Goal: Find specific page/section: Find specific page/section

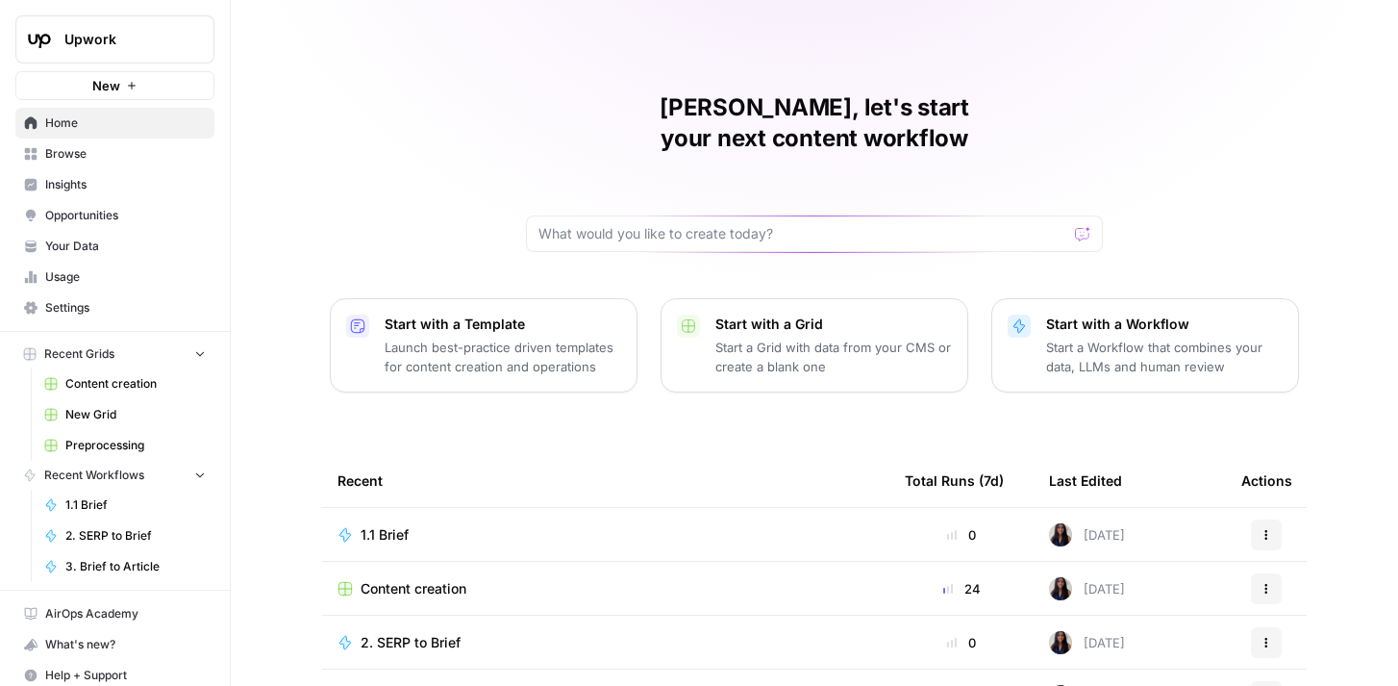
click at [131, 51] on button "Upwork" at bounding box center [114, 39] width 199 height 48
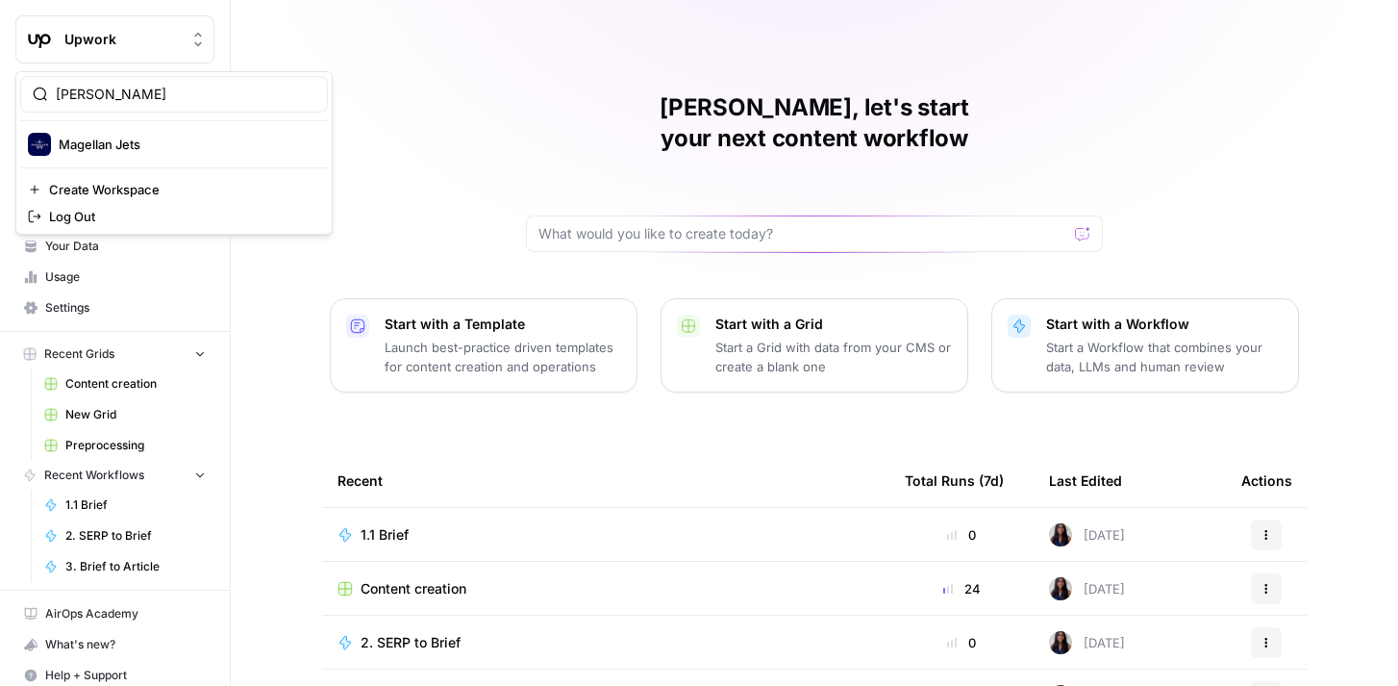
type input "magel"
click at [158, 150] on span "Magellan Jets" at bounding box center [186, 144] width 254 height 19
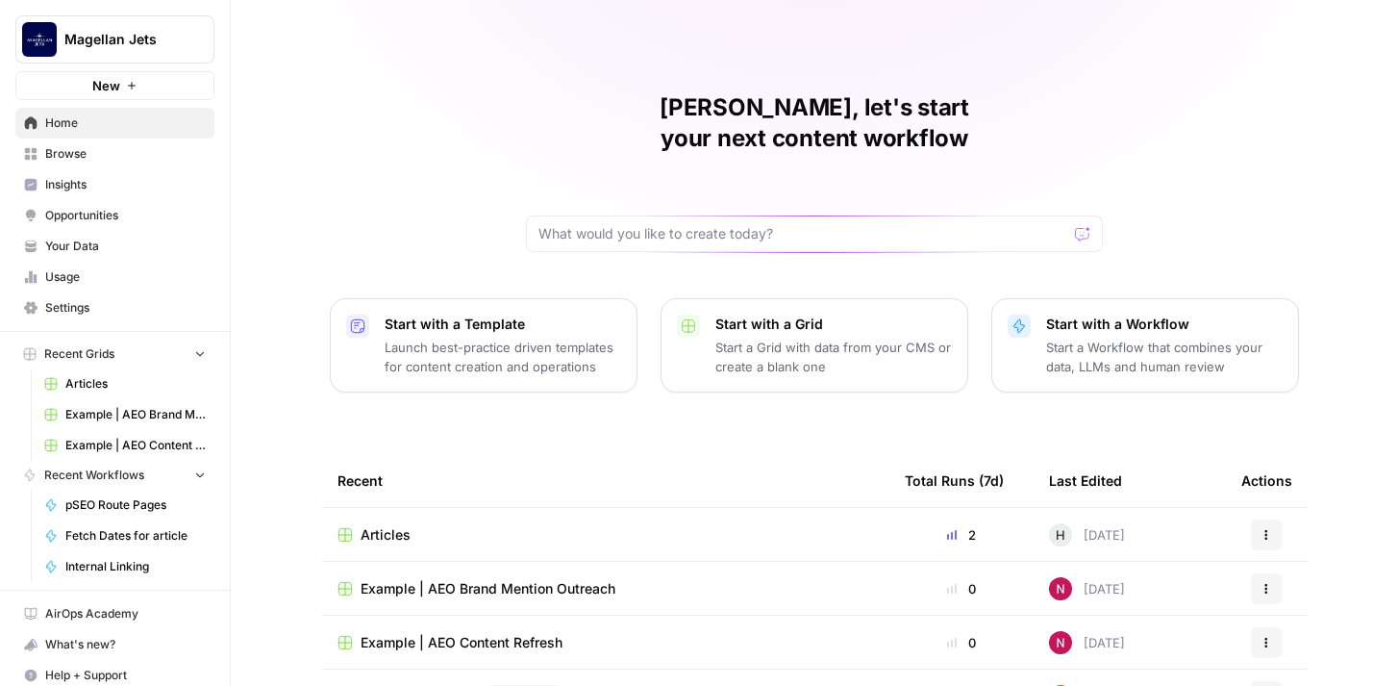
click at [161, 192] on span "Insights" at bounding box center [125, 184] width 161 height 17
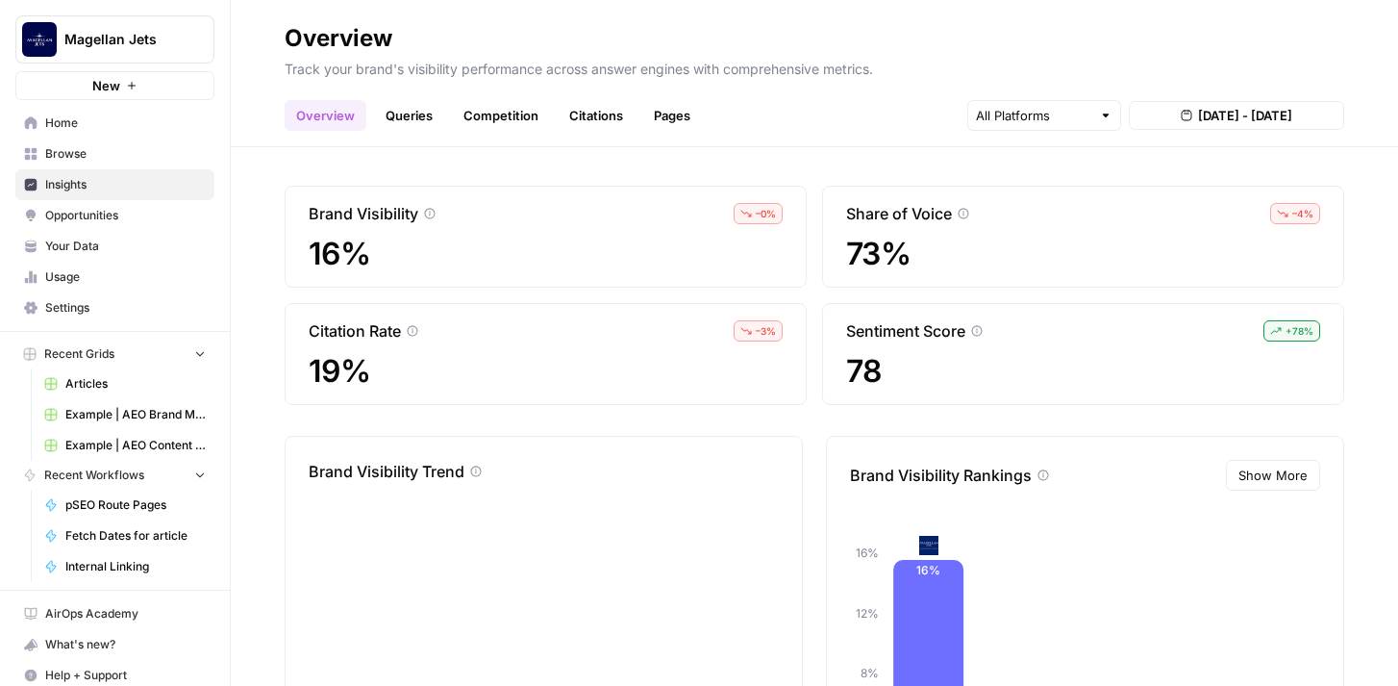
click at [200, 39] on icon "Workspace: Magellan Jets" at bounding box center [197, 39] width 19 height 19
type input "upwork"
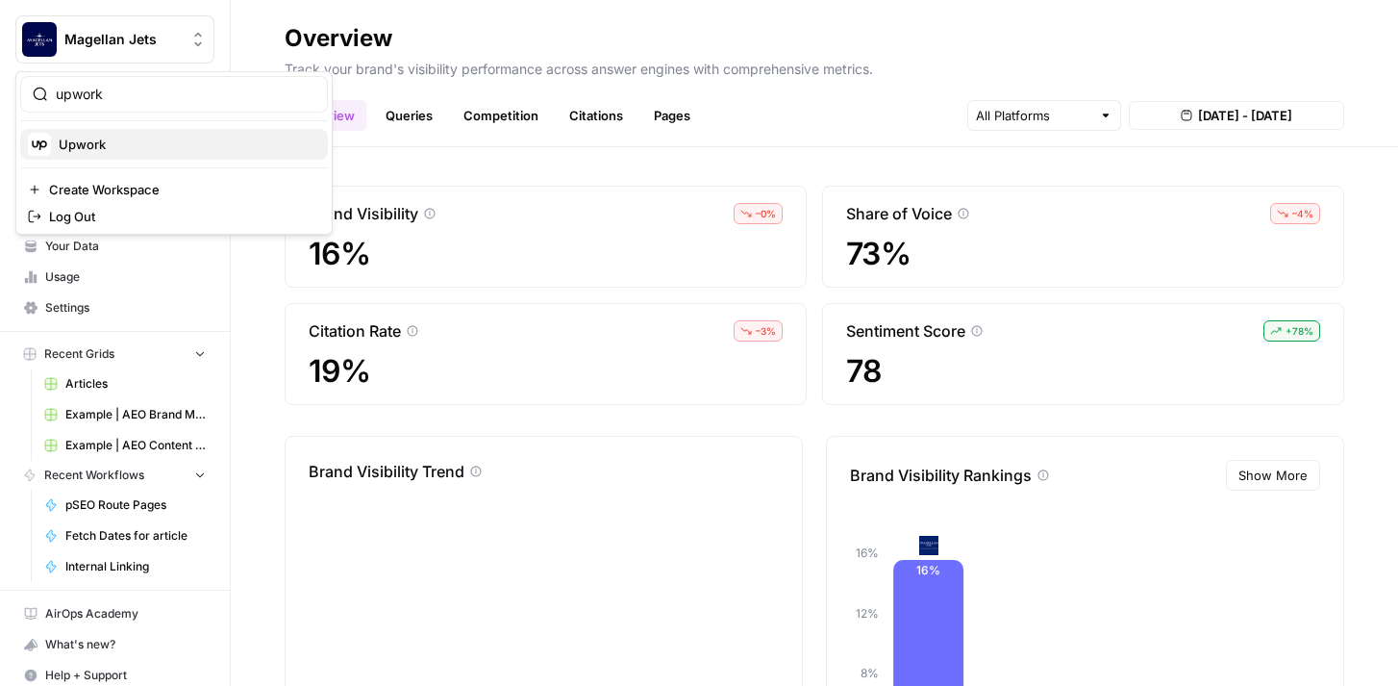
click at [165, 142] on span "Upwork" at bounding box center [186, 144] width 254 height 19
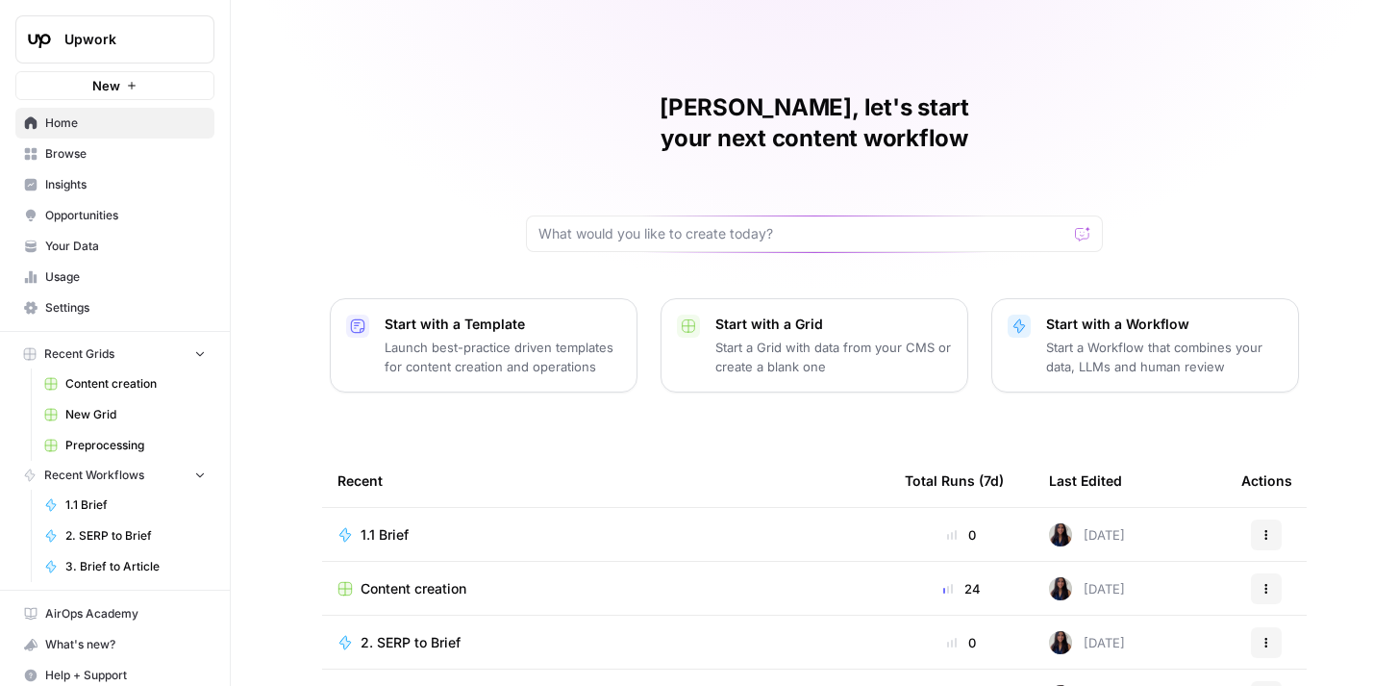
click at [146, 185] on span "Insights" at bounding box center [125, 184] width 161 height 17
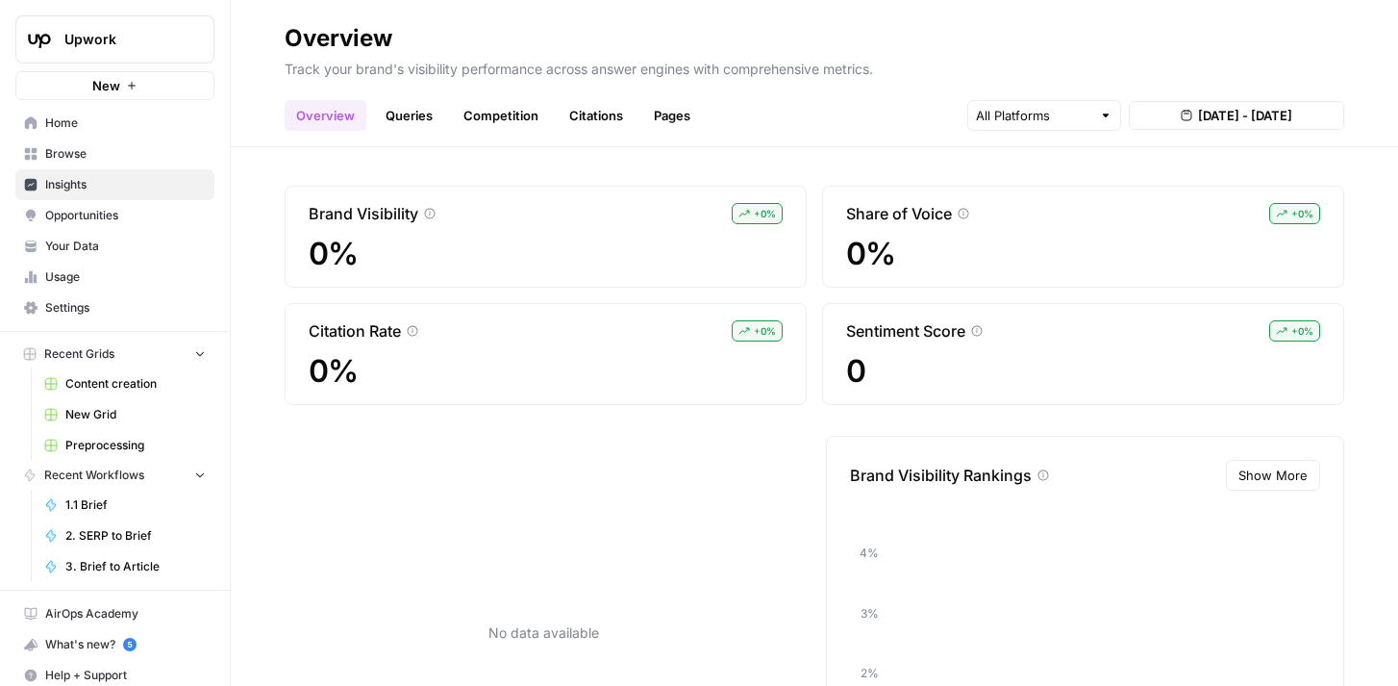
click at [163, 44] on span "Upwork" at bounding box center [122, 39] width 116 height 19
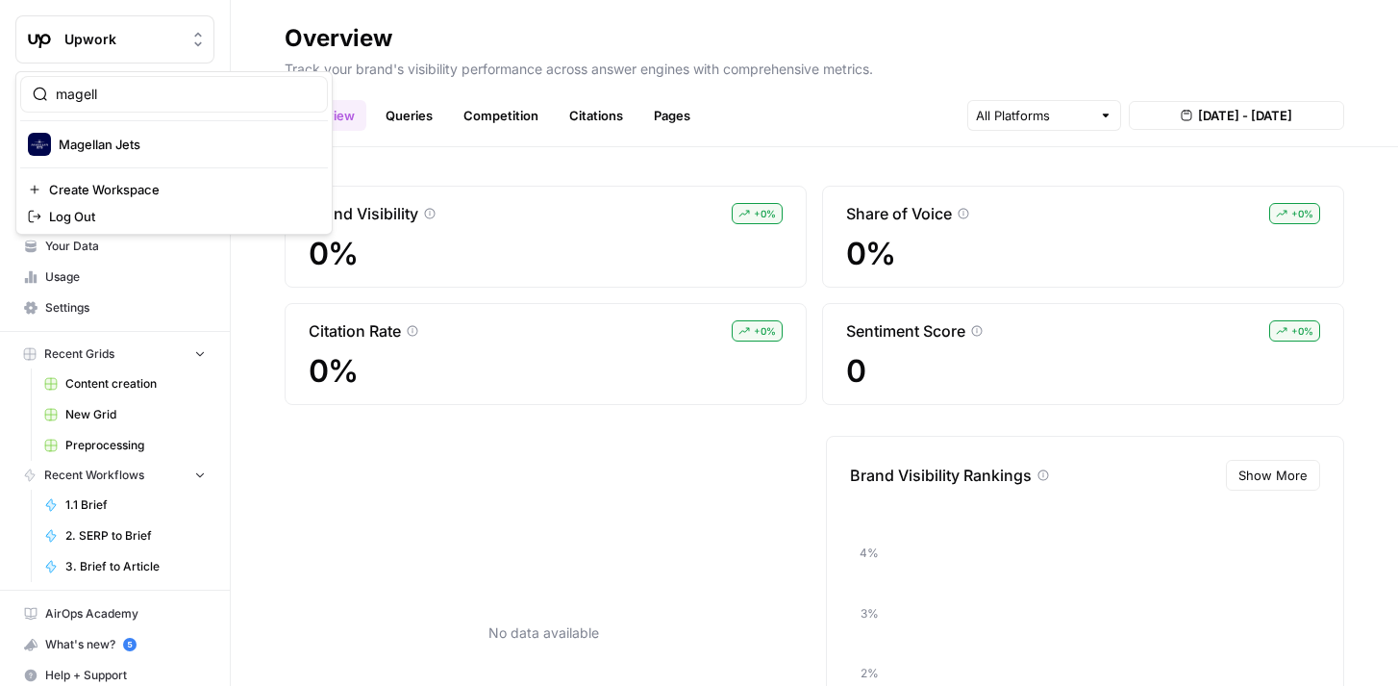
type input "magell"
click at [185, 135] on span "Magellan Jets" at bounding box center [186, 144] width 254 height 19
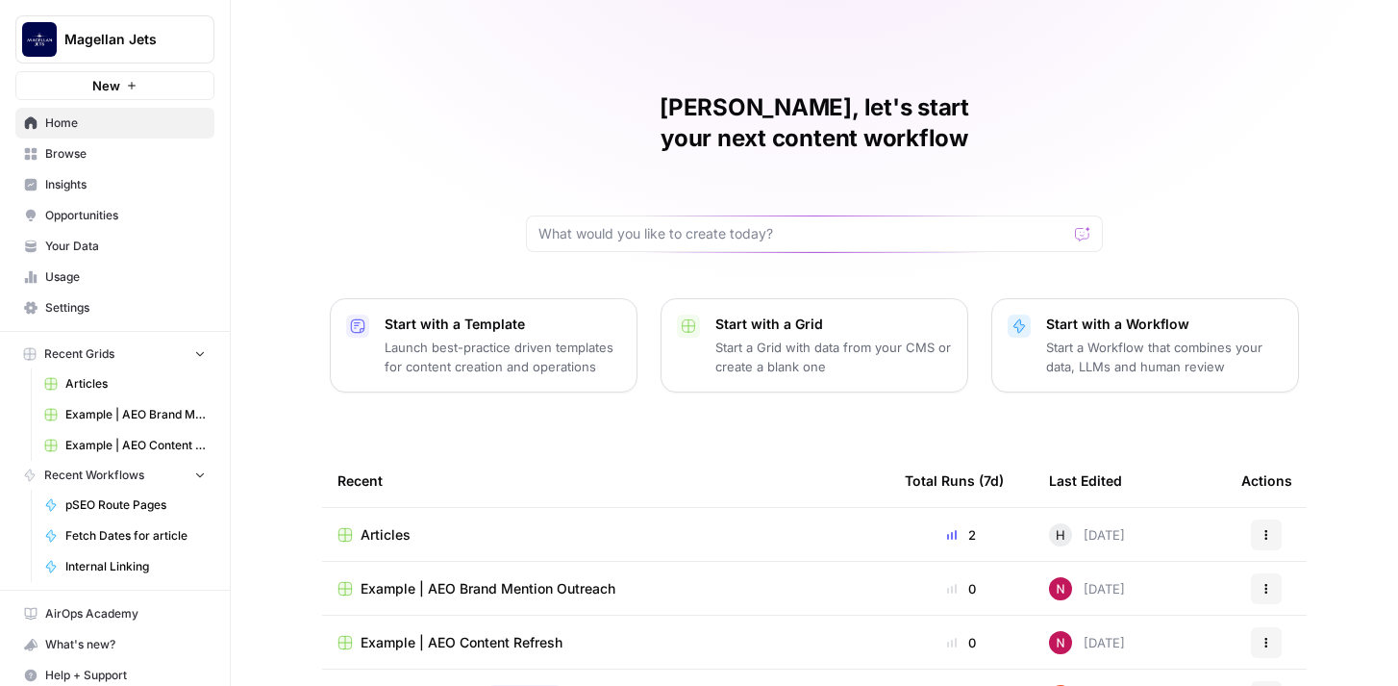
click at [145, 211] on span "Opportunities" at bounding box center [125, 215] width 161 height 17
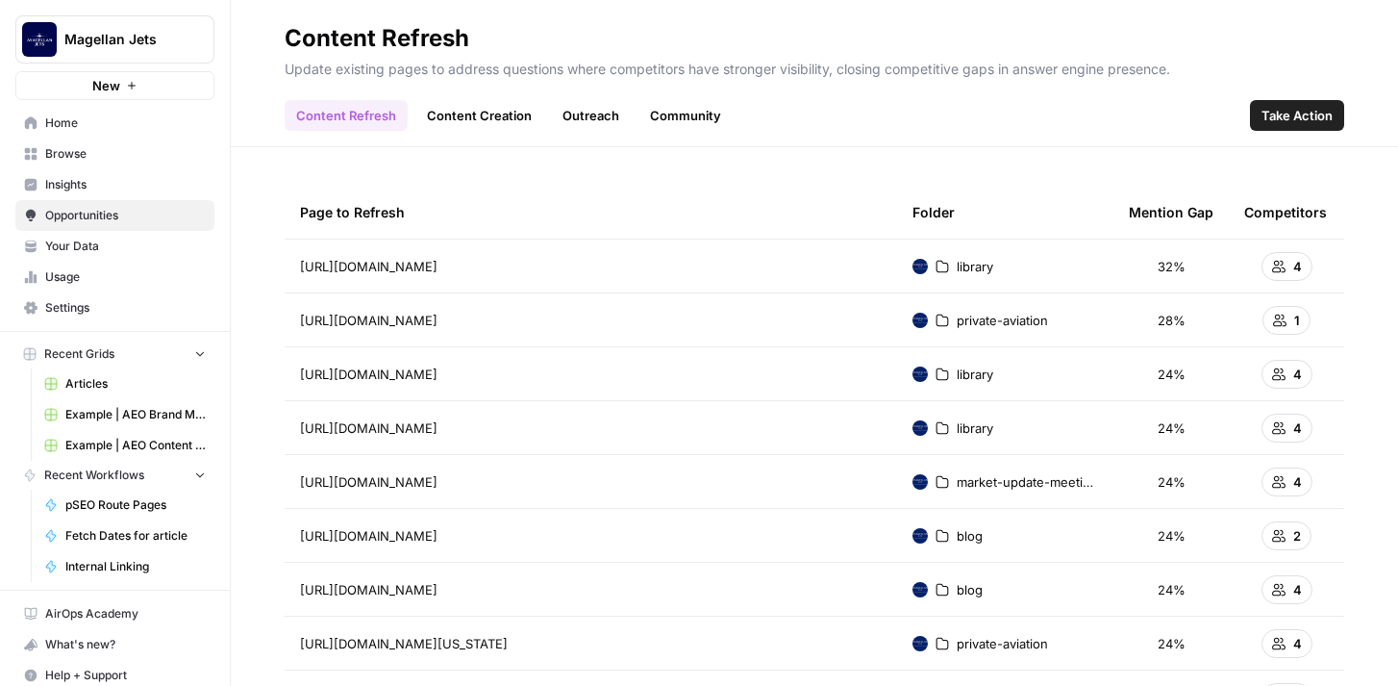
click at [706, 115] on link "Community" at bounding box center [686, 115] width 94 height 31
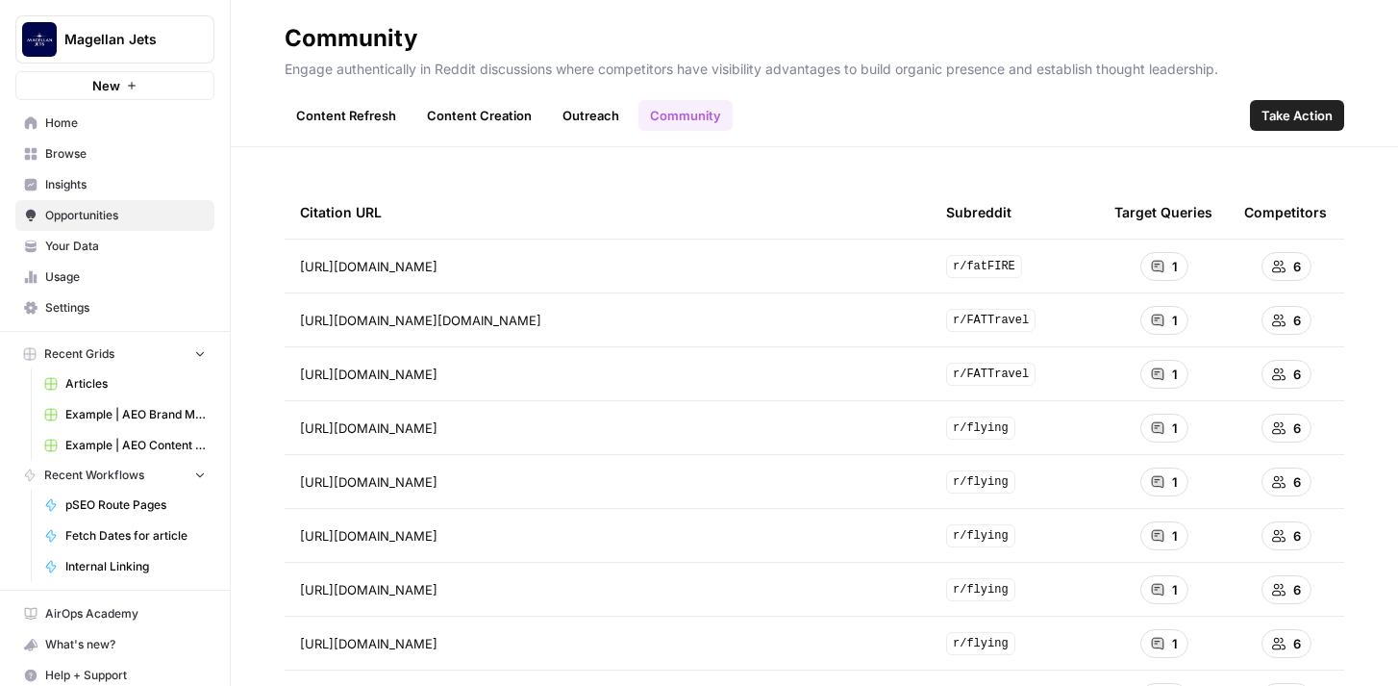
click at [1280, 118] on span "Take Action" at bounding box center [1297, 115] width 71 height 19
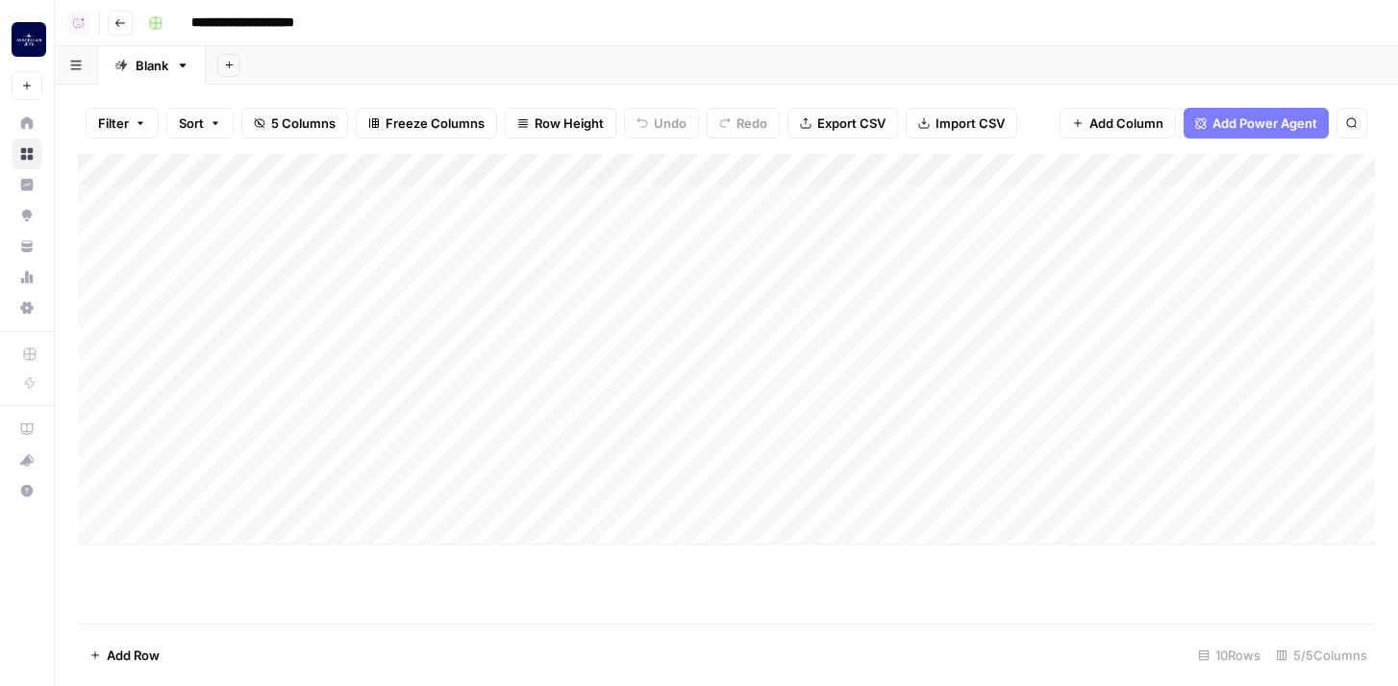
click at [199, 21] on input "**********" at bounding box center [271, 23] width 177 height 31
click at [196, 20] on input "**********" at bounding box center [271, 23] width 177 height 31
type input "**********"
click at [453, 41] on header "**********" at bounding box center [726, 23] width 1343 height 46
click at [122, 25] on icon "button" at bounding box center [120, 23] width 12 height 12
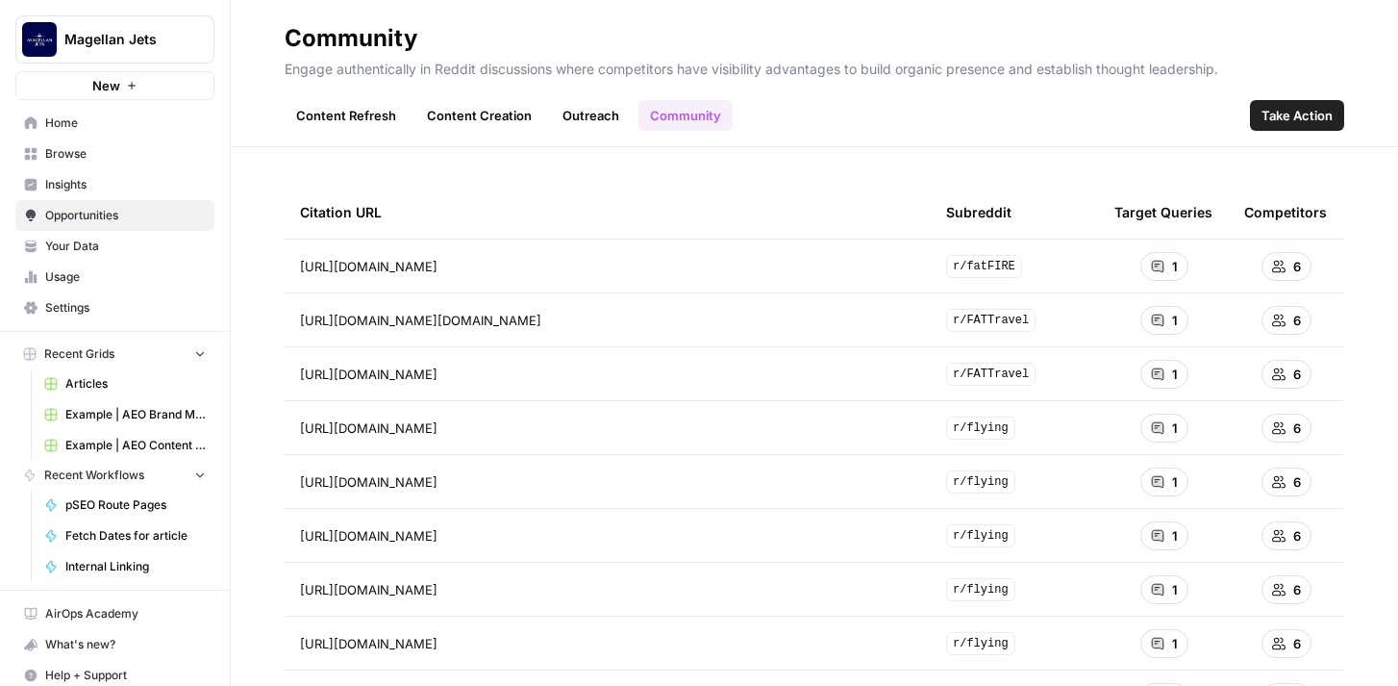
click at [582, 112] on link "Outreach" at bounding box center [591, 115] width 80 height 31
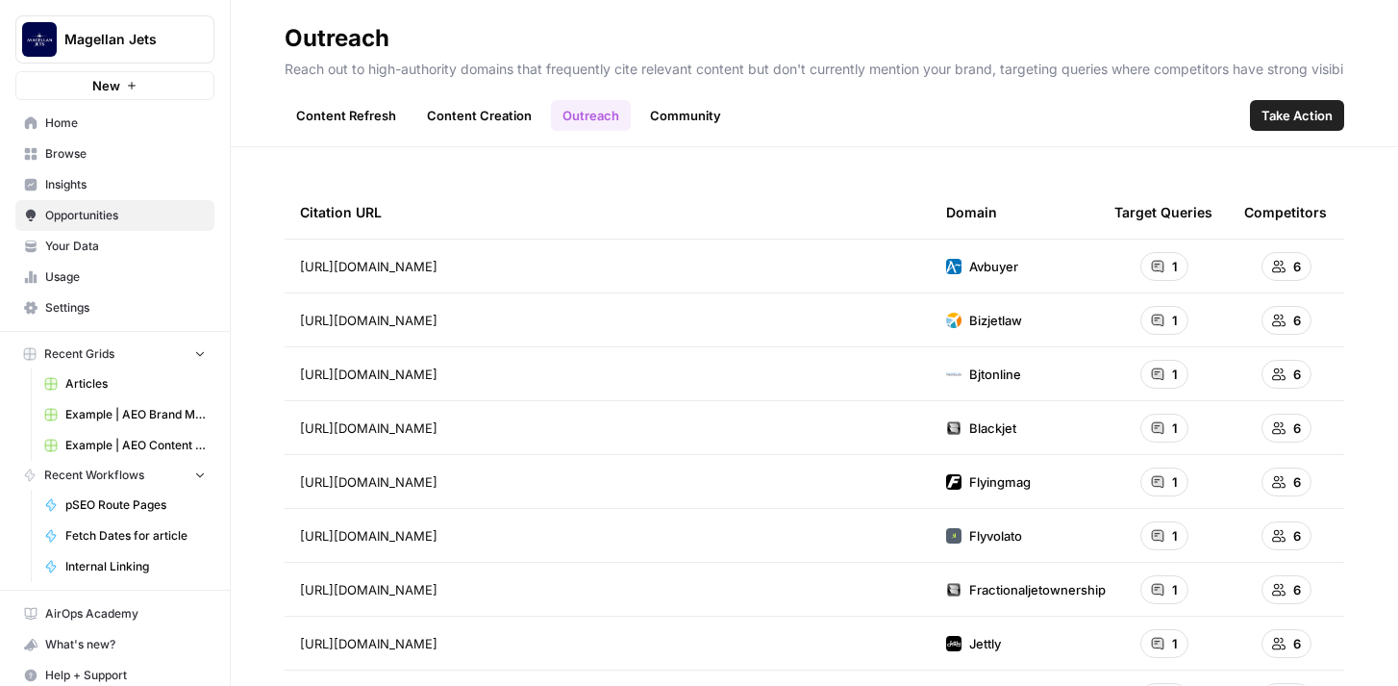
click at [153, 50] on button "Magellan Jets" at bounding box center [114, 39] width 199 height 48
type input "upwork"
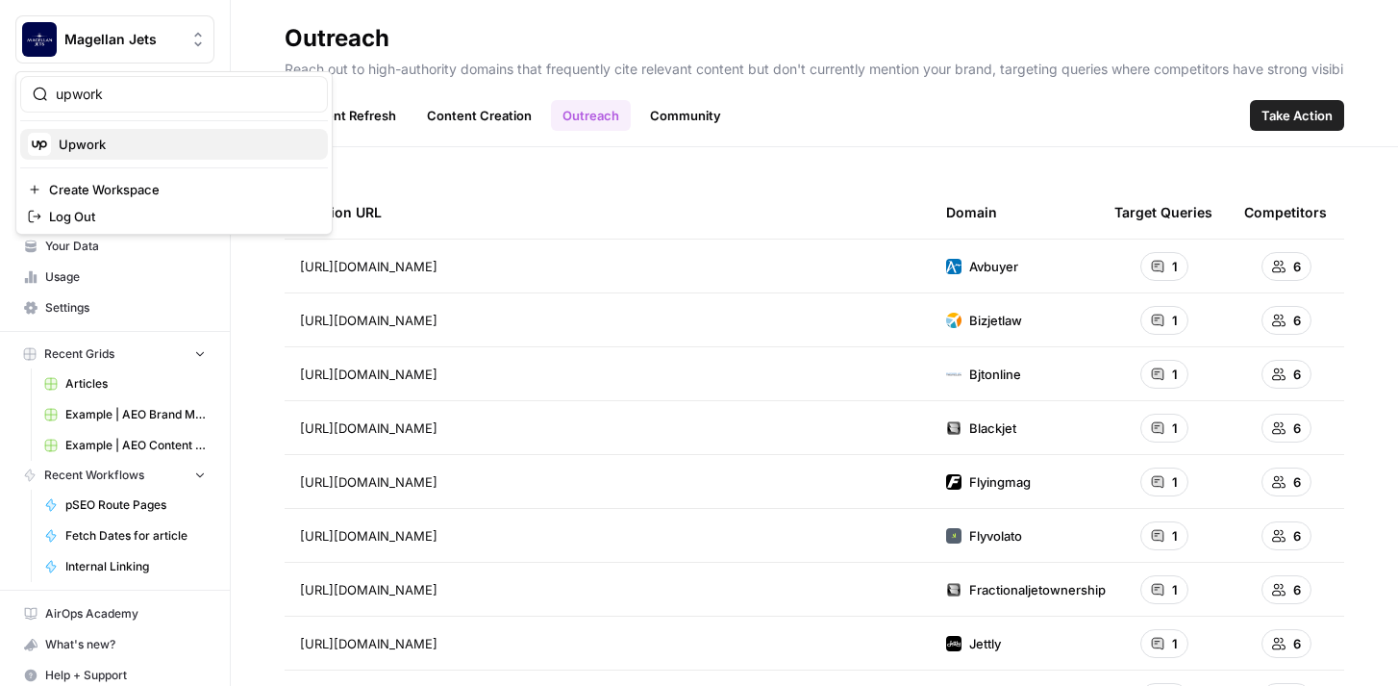
click at [160, 148] on span "Upwork" at bounding box center [186, 144] width 254 height 19
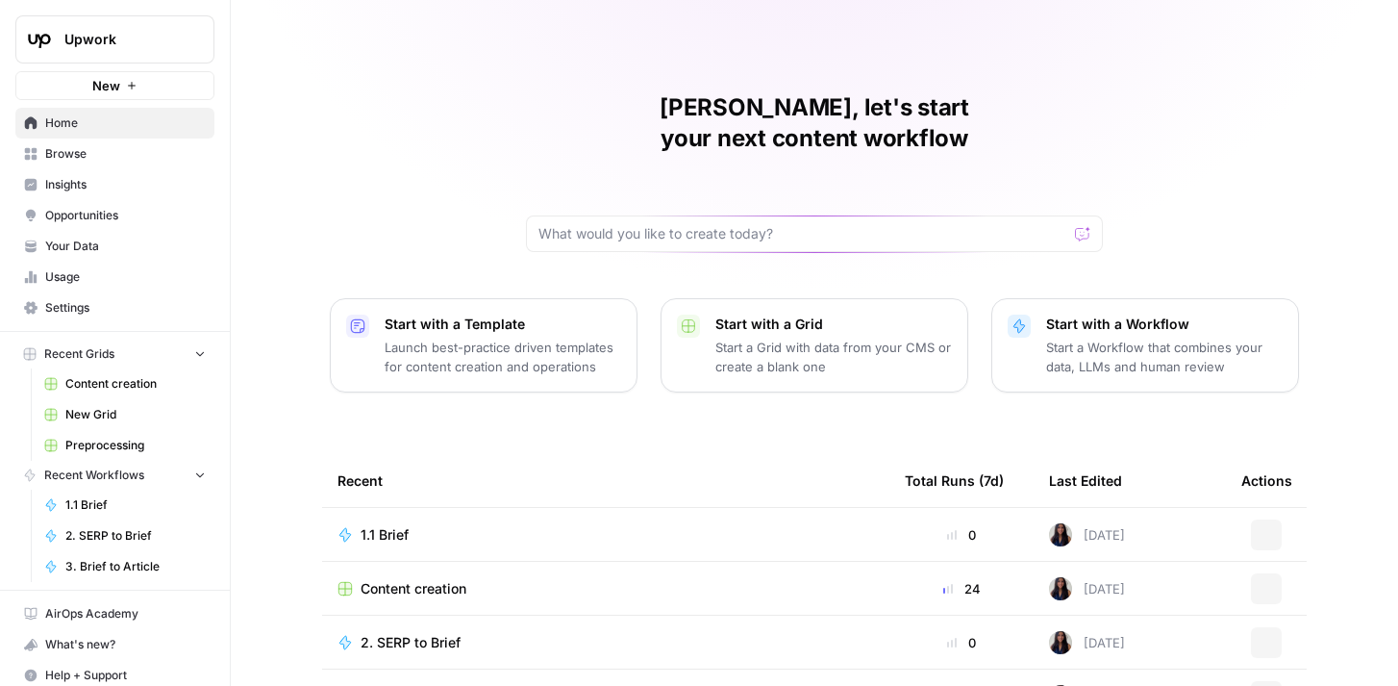
click at [150, 181] on span "Insights" at bounding box center [125, 184] width 161 height 17
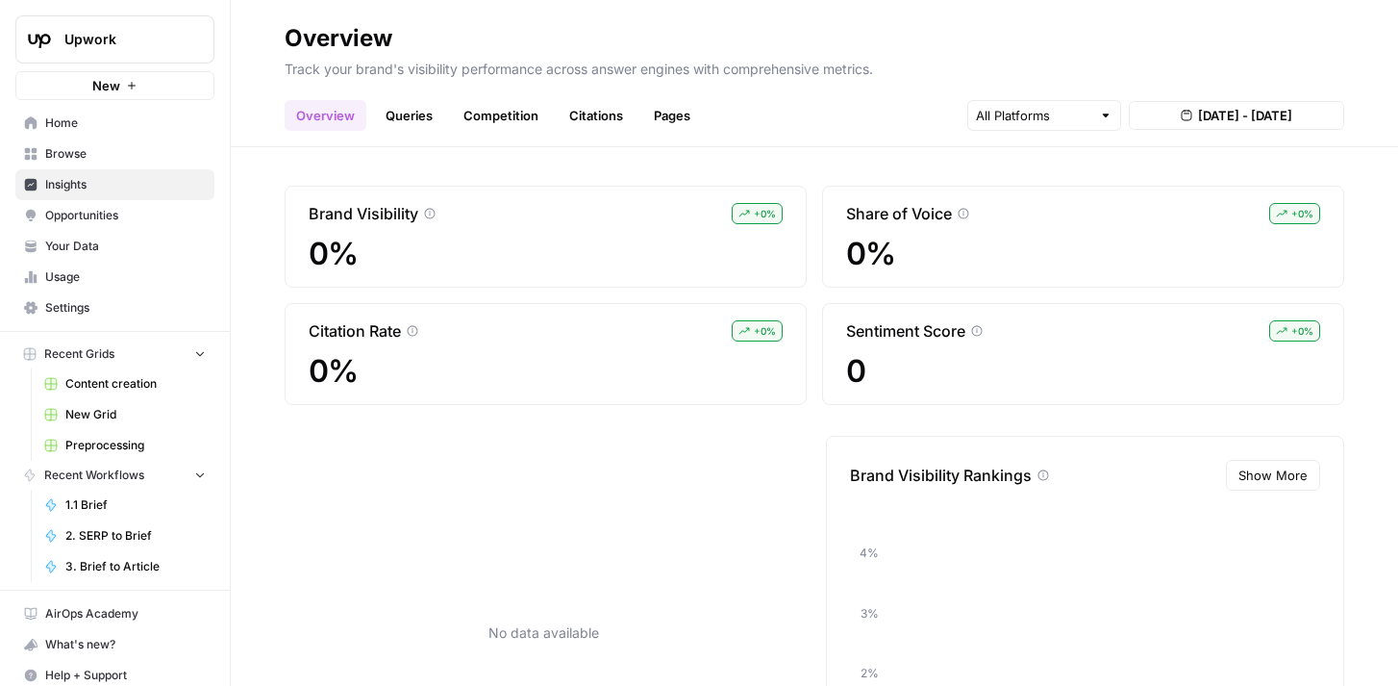
click at [101, 218] on span "Opportunities" at bounding box center [125, 215] width 161 height 17
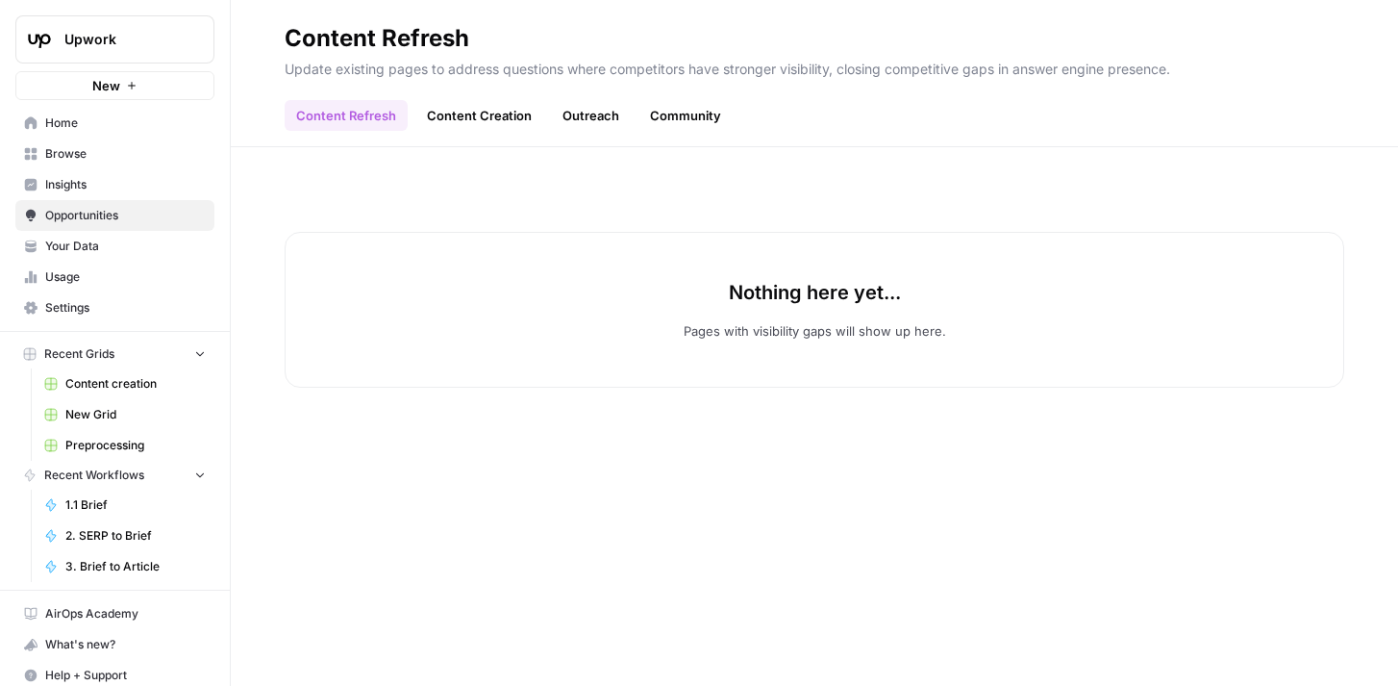
click at [99, 190] on span "Insights" at bounding box center [125, 184] width 161 height 17
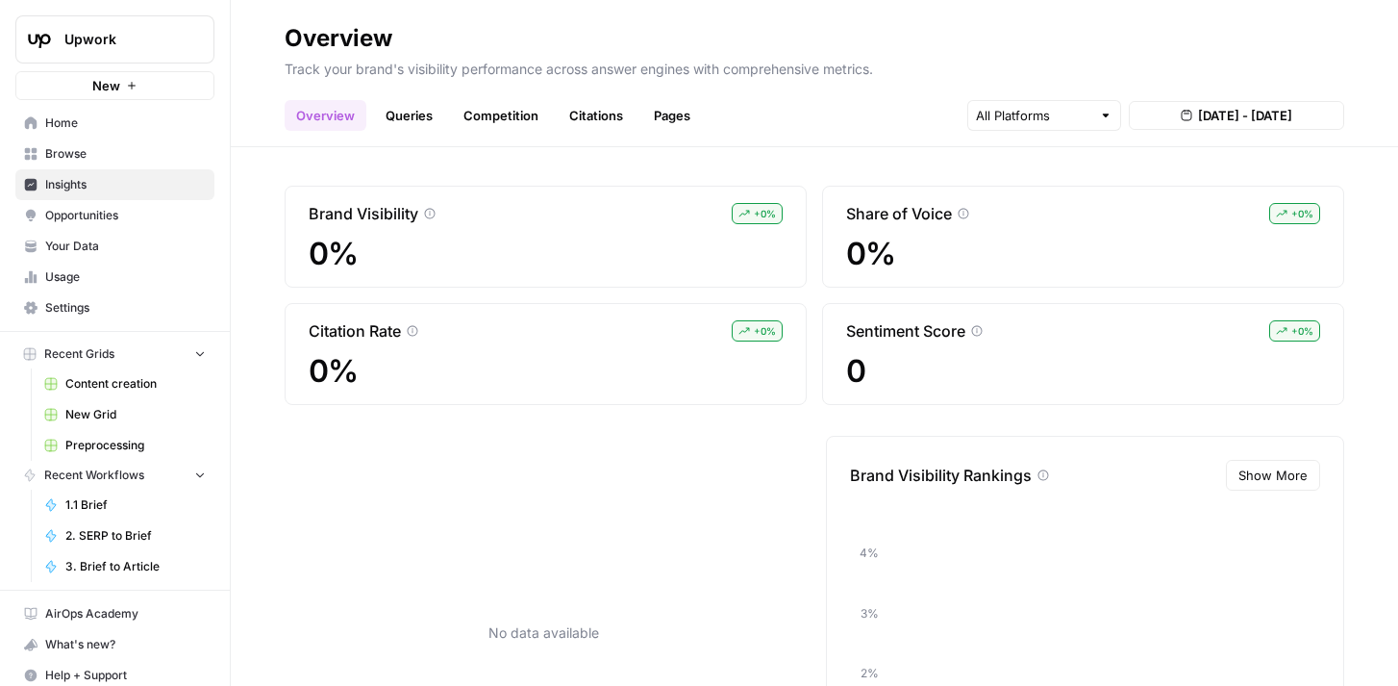
click at [84, 125] on span "Home" at bounding box center [125, 122] width 161 height 17
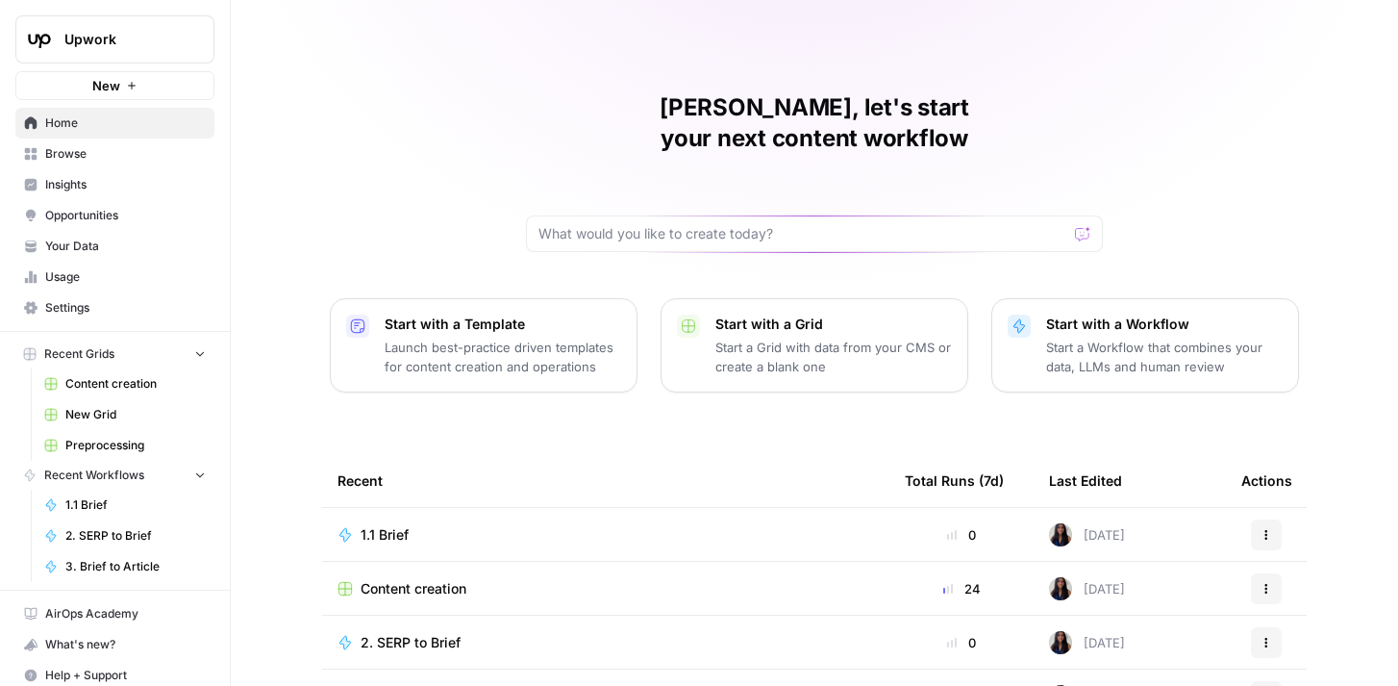
click at [65, 187] on span "Insights" at bounding box center [125, 184] width 161 height 17
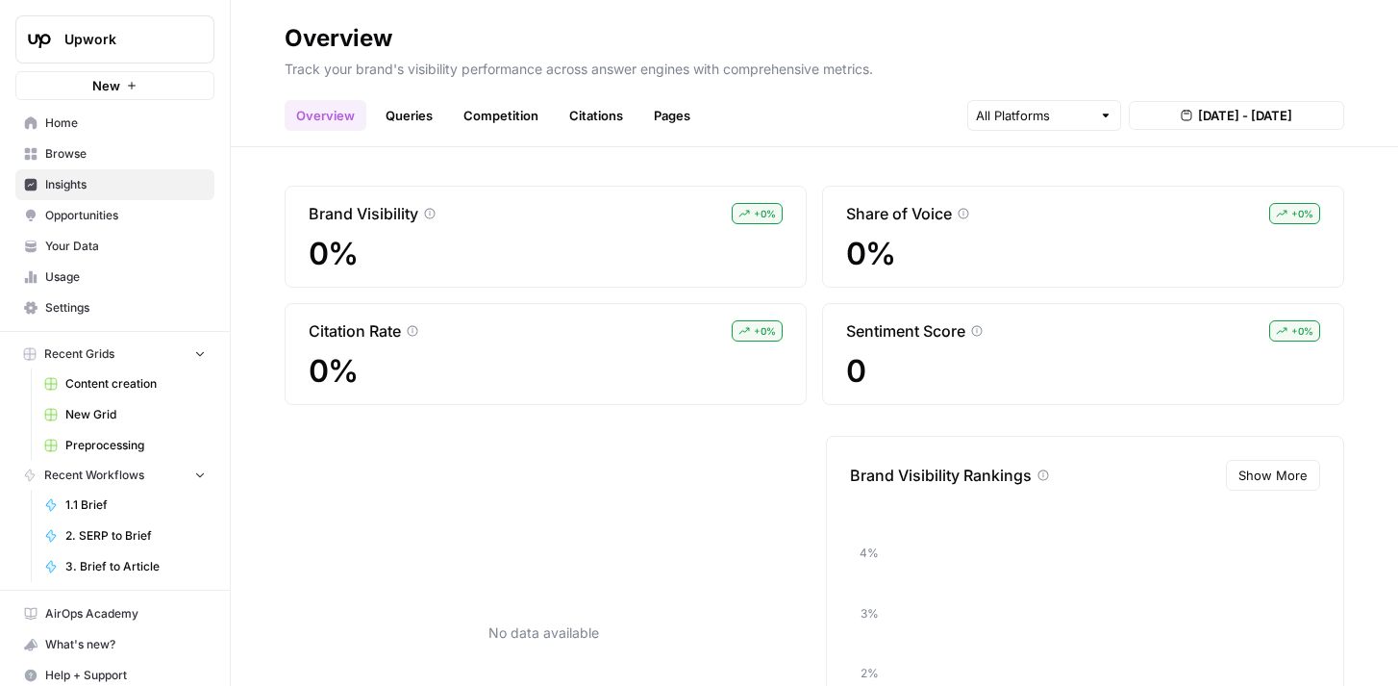
click at [120, 209] on span "Opportunities" at bounding box center [125, 215] width 161 height 17
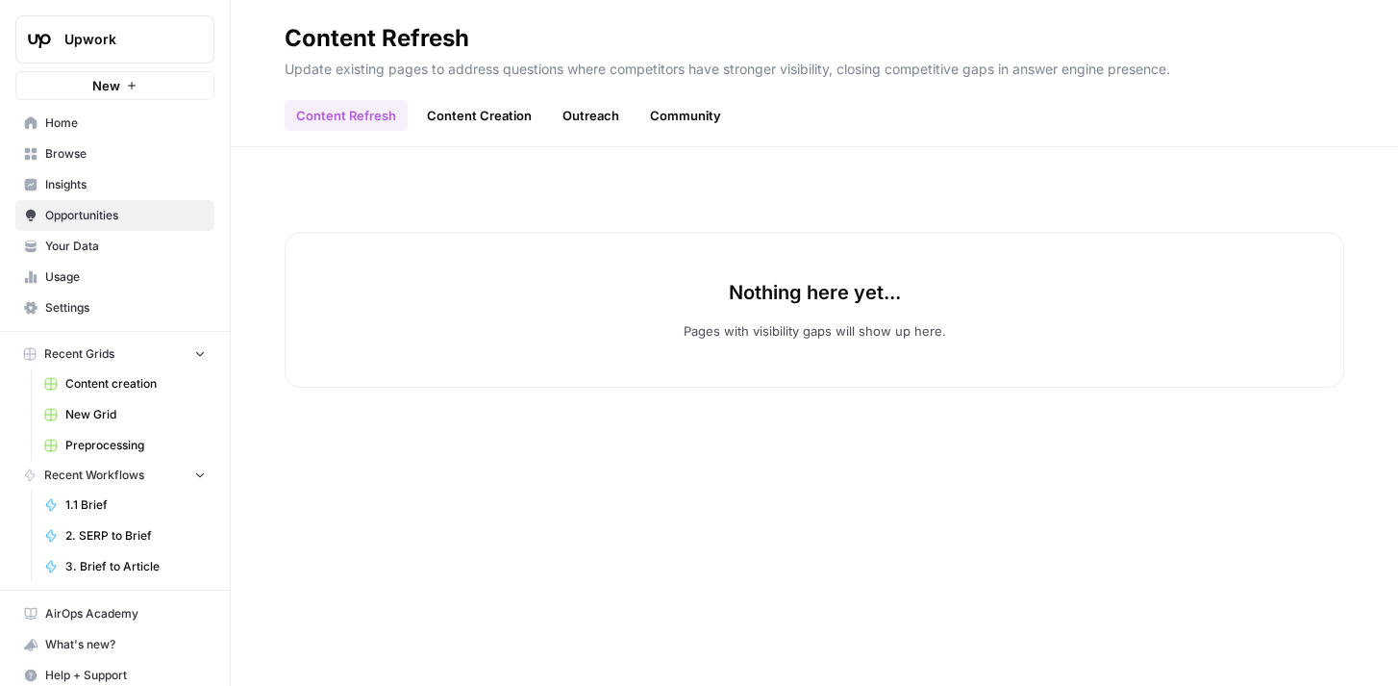
click at [136, 150] on span "Browse" at bounding box center [125, 153] width 161 height 17
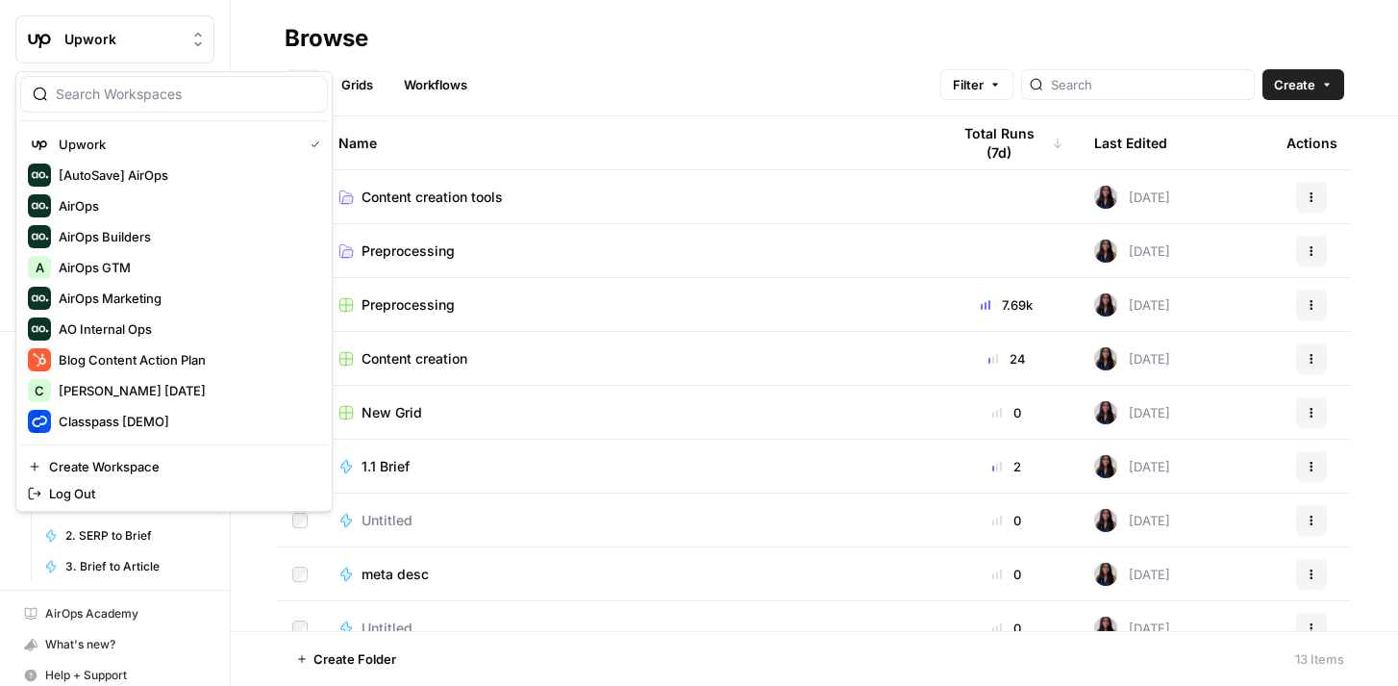
click at [68, 38] on span "Upwork" at bounding box center [122, 39] width 116 height 19
type input "f"
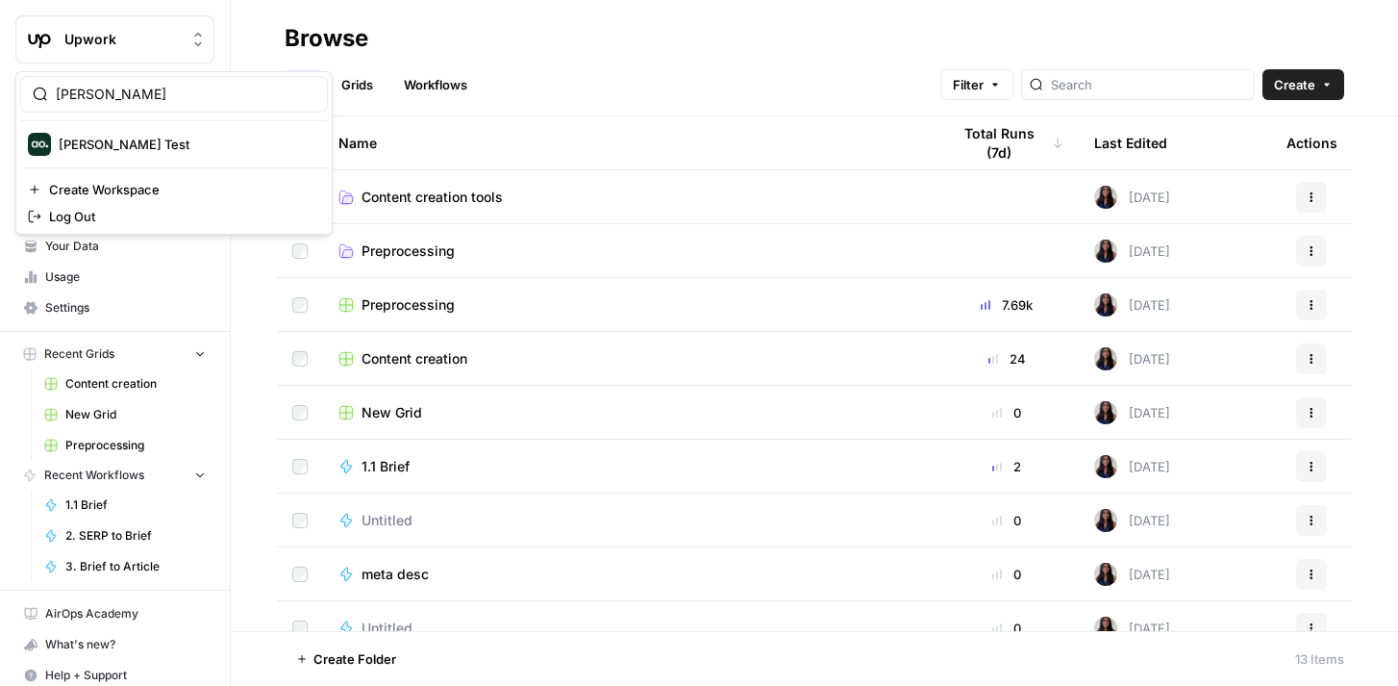
type input "dillon"
click at [88, 145] on span "[PERSON_NAME] Test" at bounding box center [186, 144] width 254 height 19
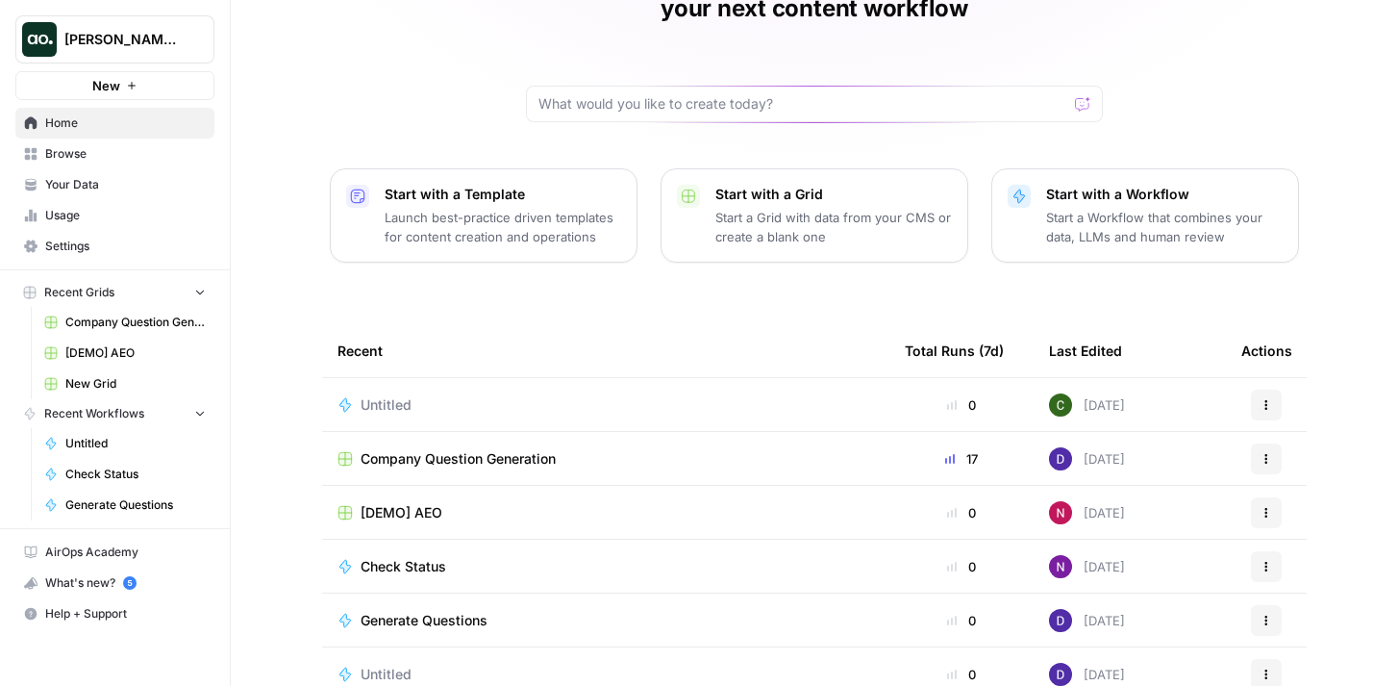
scroll to position [136, 0]
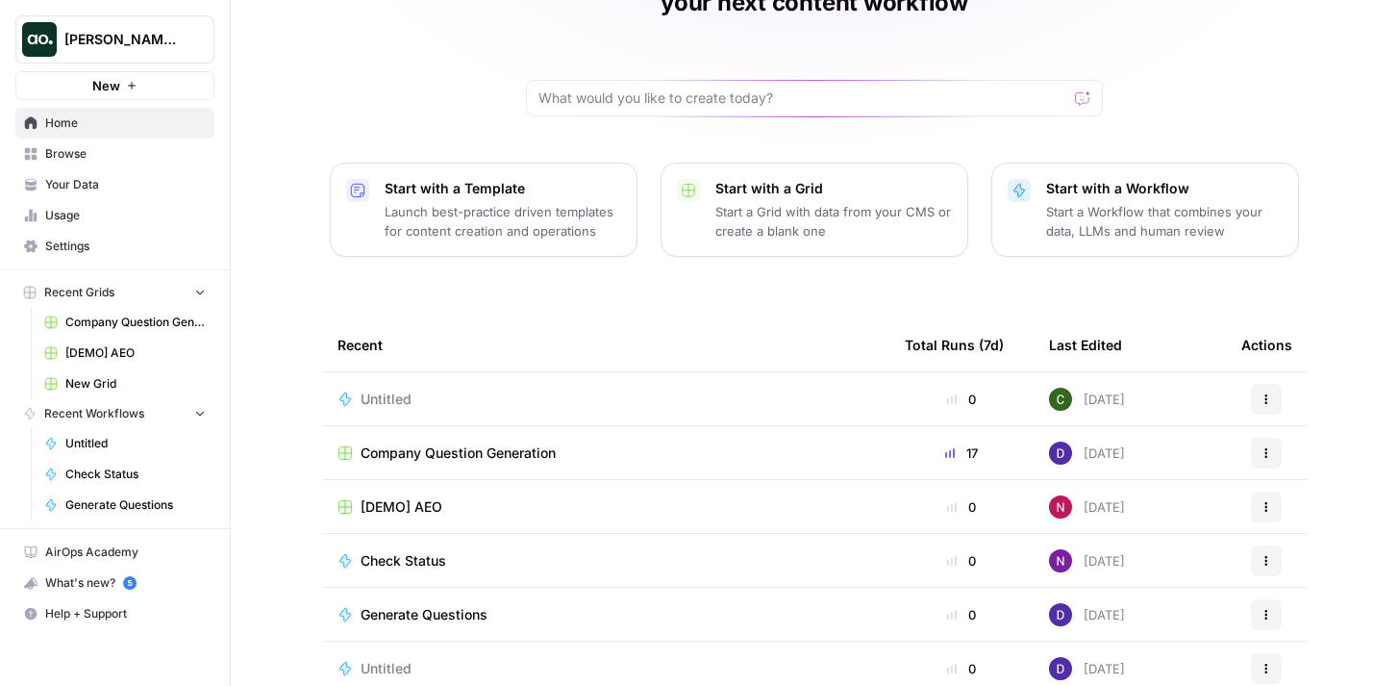
click at [516, 497] on div "[DEMO] AEO" at bounding box center [606, 506] width 537 height 19
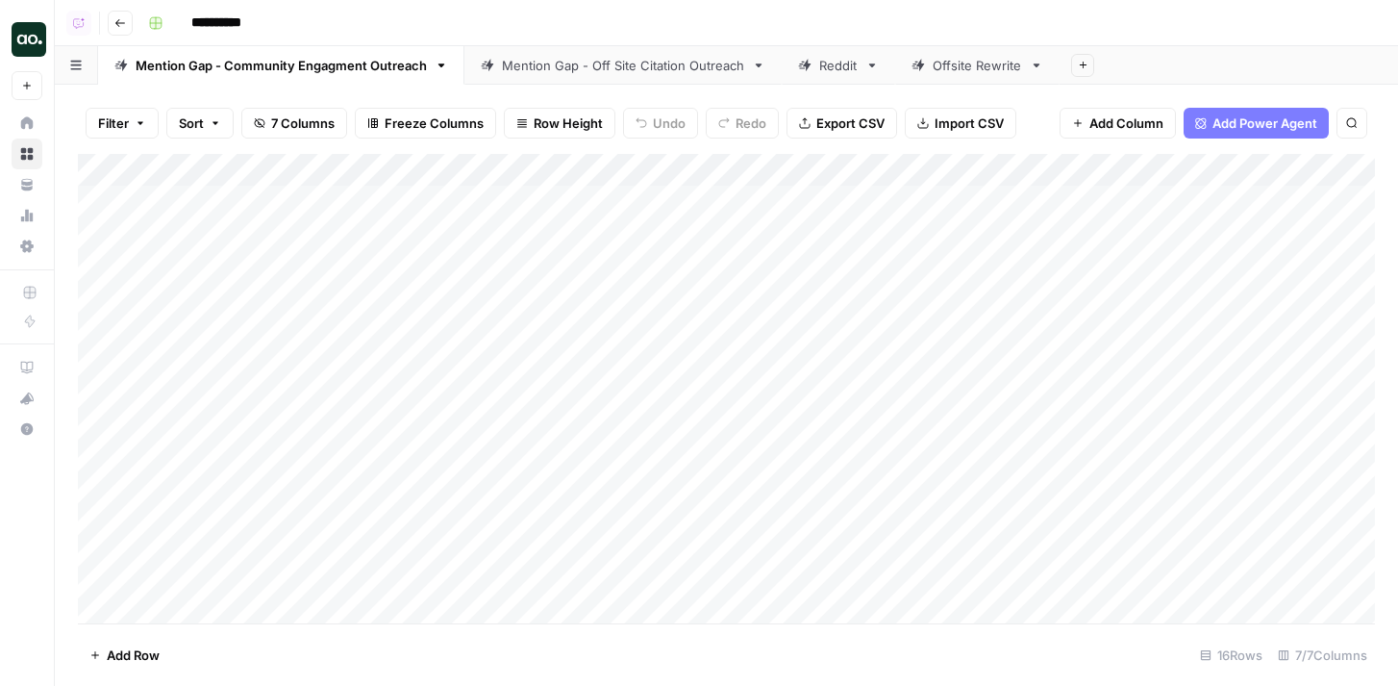
click at [600, 67] on div "Mention Gap - Off Site Citation Outreach" at bounding box center [623, 65] width 242 height 19
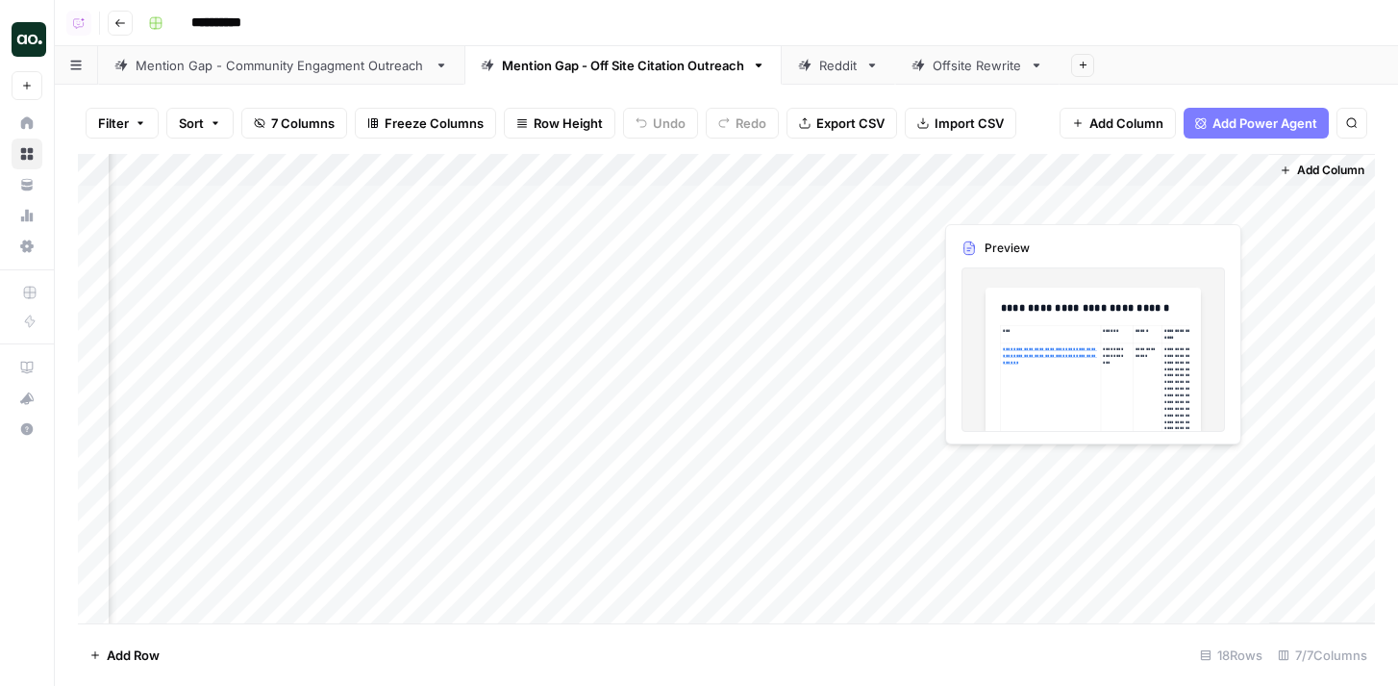
click at [1221, 200] on div "Add Column" at bounding box center [726, 388] width 1297 height 469
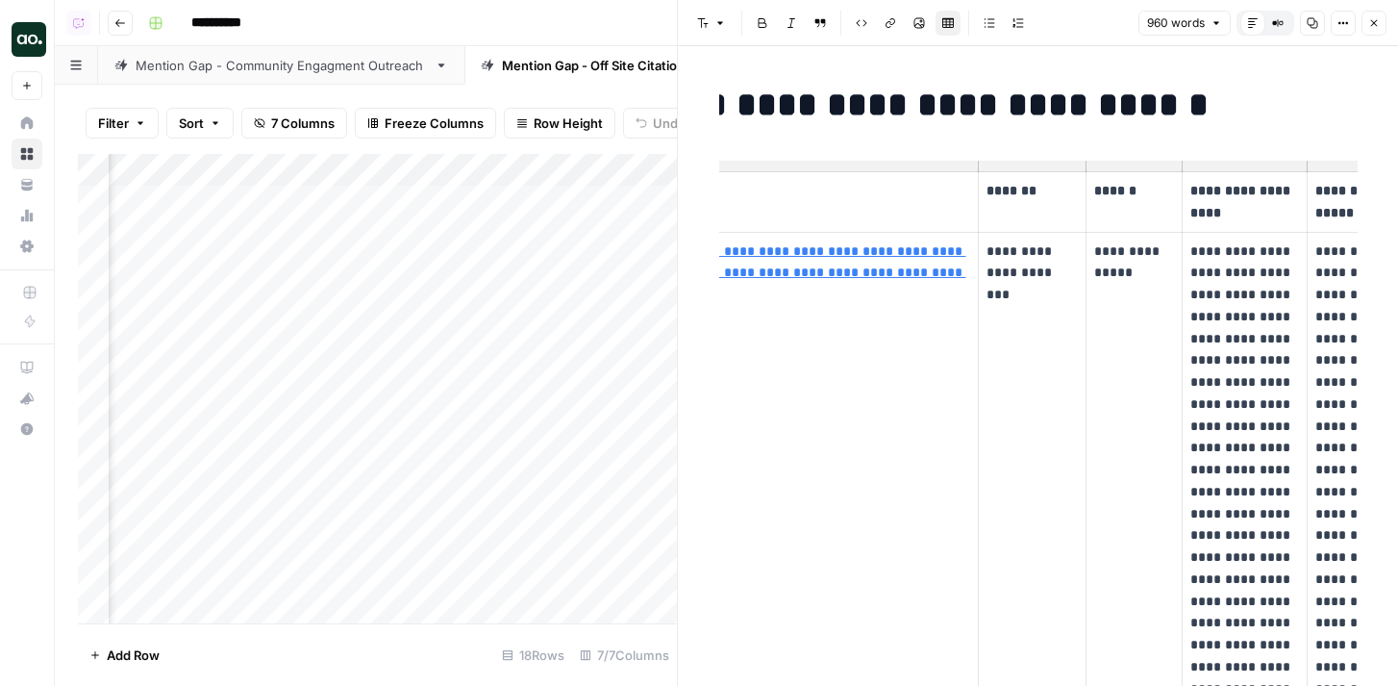
scroll to position [0, 151]
